Goal: Transaction & Acquisition: Purchase product/service

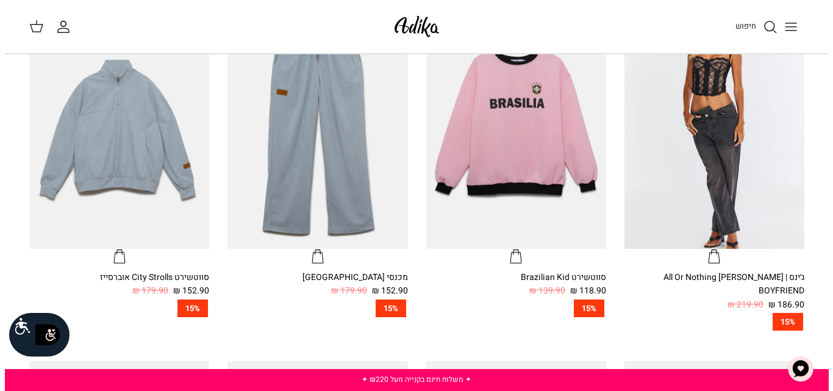
scroll to position [403, 0]
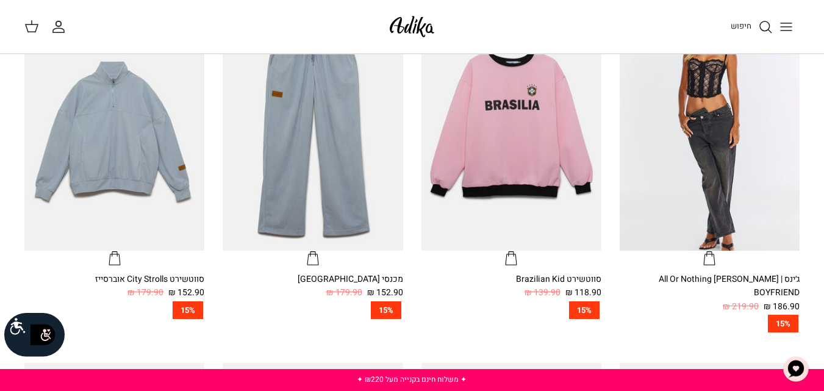
click at [786, 32] on icon "Toggle menu" at bounding box center [785, 27] width 15 height 15
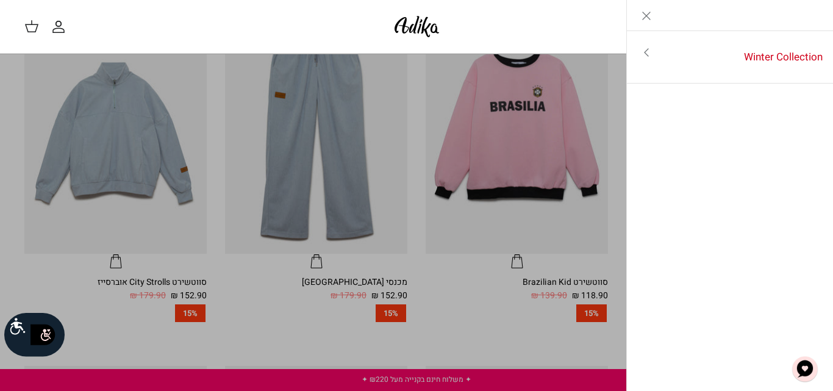
click at [640, 55] on icon "Toggle menu" at bounding box center [646, 52] width 15 height 15
click at [731, 62] on link "לכל הפריטים" at bounding box center [730, 53] width 194 height 30
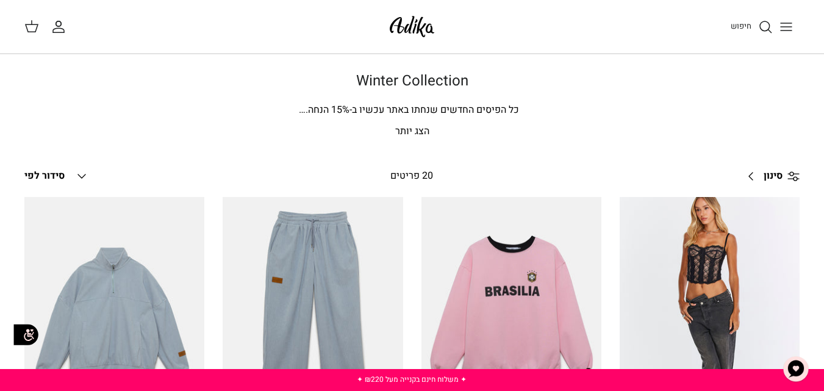
click at [404, 130] on p "הצג יותר" at bounding box center [411, 132] width 775 height 16
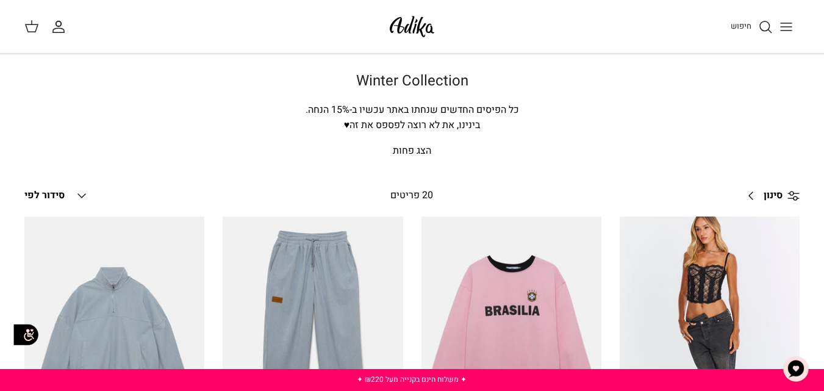
click at [789, 24] on icon "Toggle menu" at bounding box center [785, 27] width 15 height 15
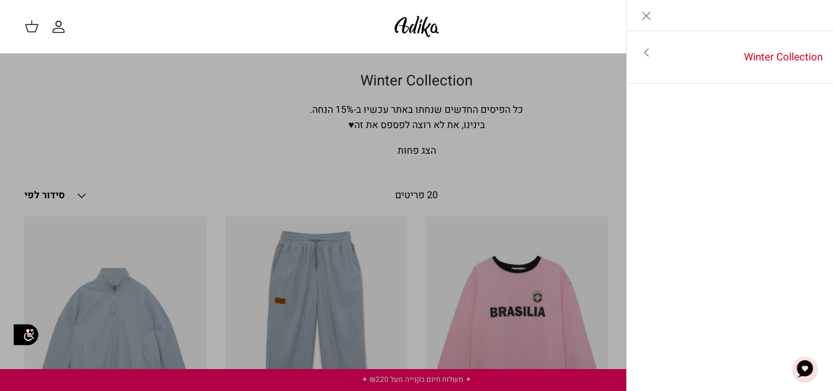
click at [644, 17] on icon "Close" at bounding box center [646, 16] width 15 height 15
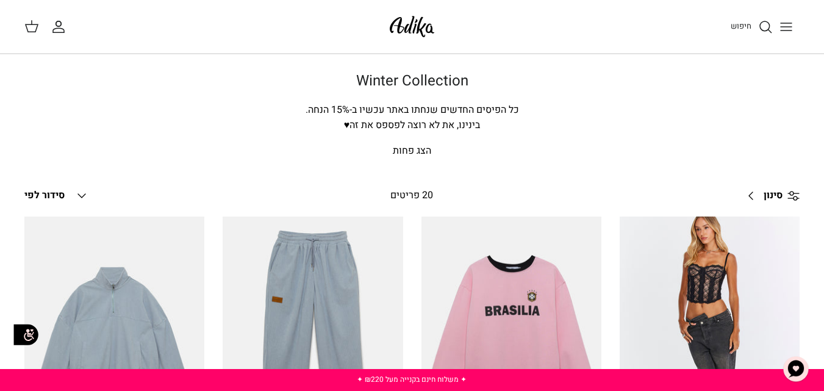
click at [52, 196] on span "סידור לפי" at bounding box center [44, 195] width 40 height 15
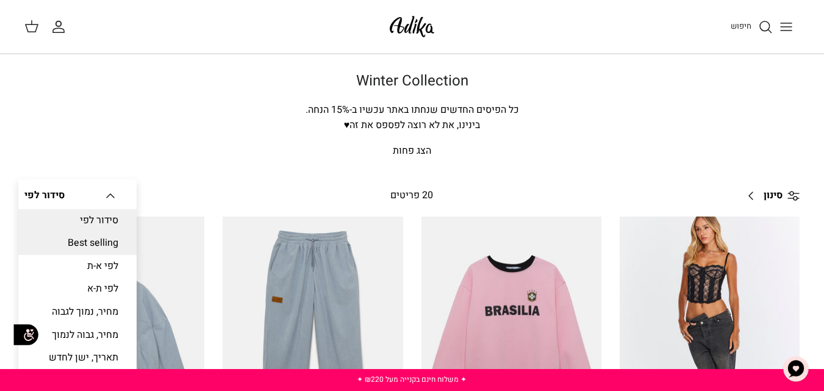
click at [118, 243] on link "Best selling" at bounding box center [77, 243] width 118 height 23
